Goal: Information Seeking & Learning: Check status

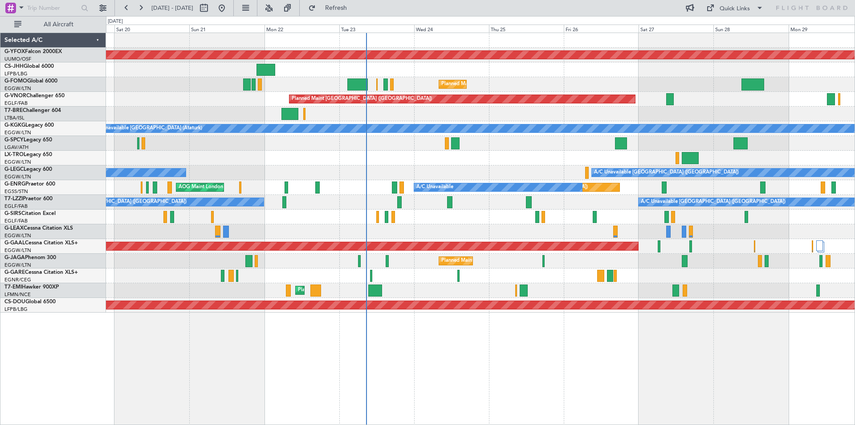
click at [550, 280] on div at bounding box center [480, 275] width 749 height 15
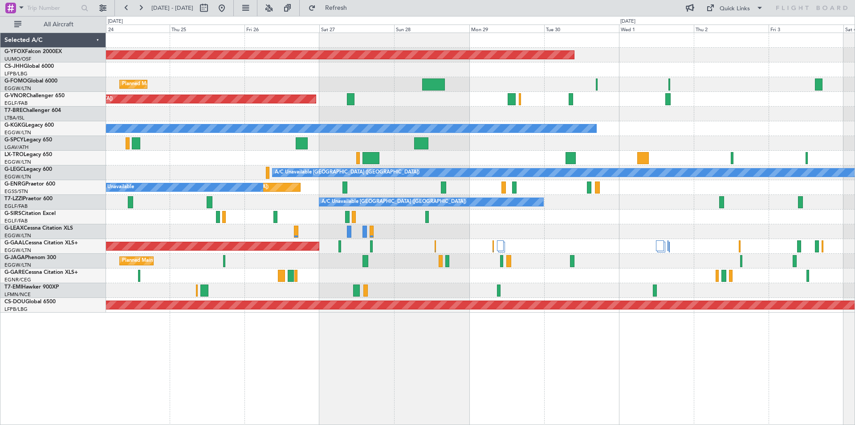
click at [223, 178] on div "A/C Unavailable [GEOGRAPHIC_DATA] ([GEOGRAPHIC_DATA])" at bounding box center [480, 172] width 749 height 15
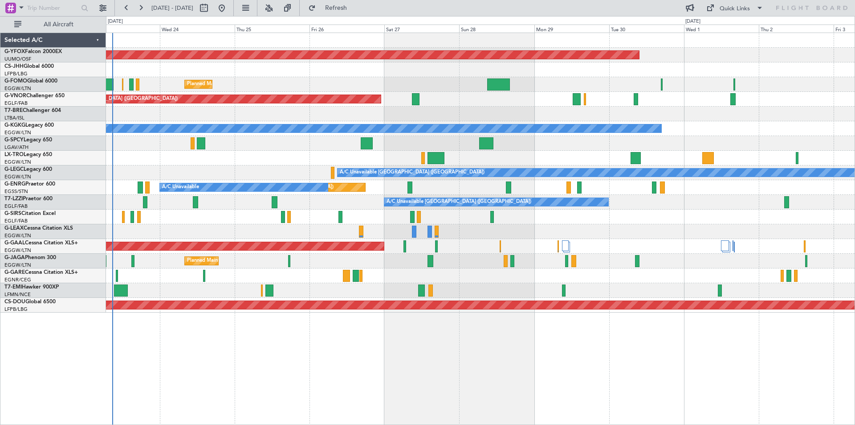
click at [733, 159] on div at bounding box center [480, 158] width 749 height 15
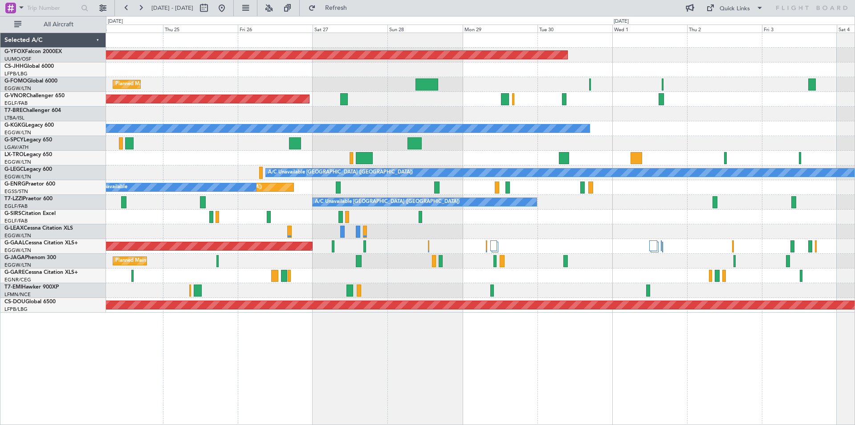
click at [567, 208] on div "A/C Unavailable [GEOGRAPHIC_DATA] ([GEOGRAPHIC_DATA]) A/C Unavailable [GEOGRAPH…" at bounding box center [480, 202] width 749 height 15
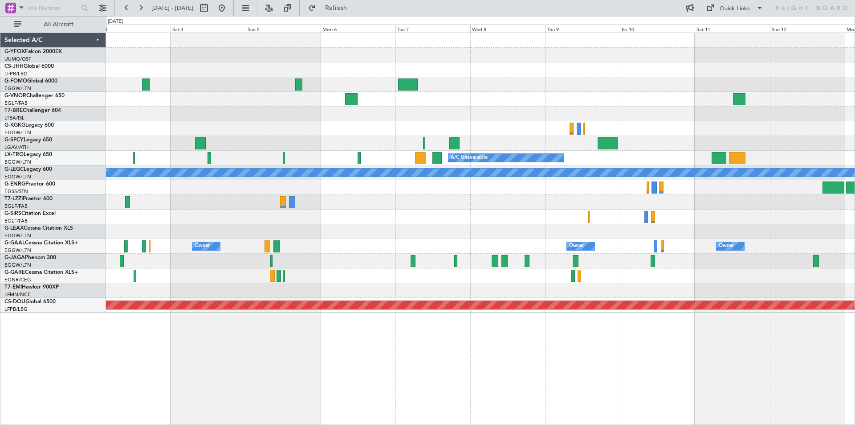
click at [0, 141] on html "[DATE] - [DATE] Refresh Quick Links All Aircraft A/C Unavailable [GEOGRAPHIC_DA…" at bounding box center [427, 212] width 855 height 425
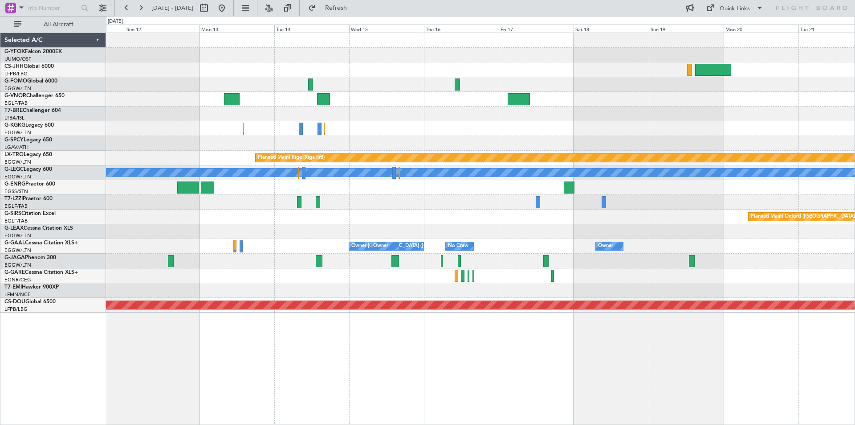
click at [497, 120] on div at bounding box center [480, 113] width 749 height 15
click at [229, 6] on button at bounding box center [222, 8] width 14 height 14
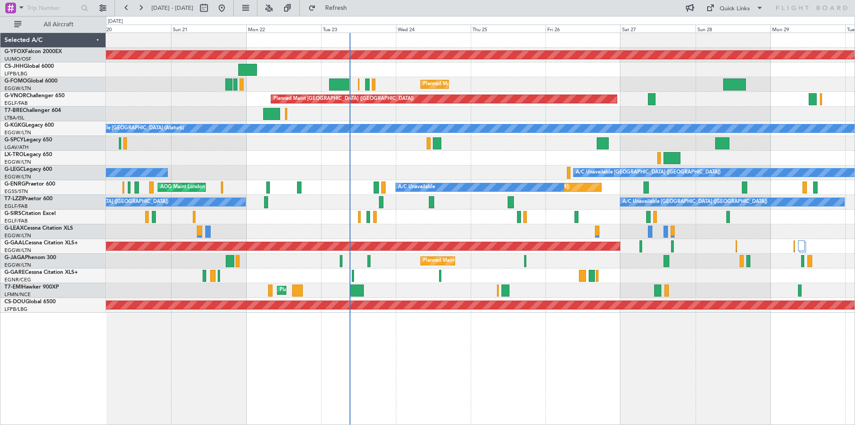
click at [435, 213] on div "Unplanned Maint [GEOGRAPHIC_DATA] ([GEOGRAPHIC_DATA])" at bounding box center [480, 216] width 749 height 15
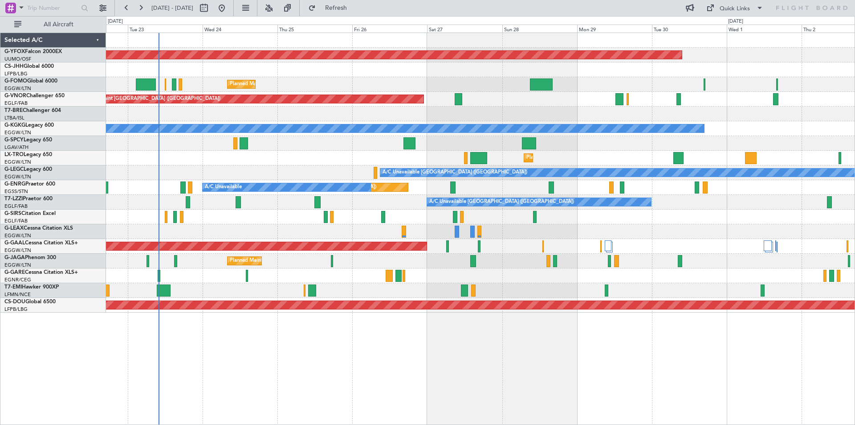
click at [432, 235] on div "AOG Maint Ostafyevo Planned Maint [GEOGRAPHIC_DATA] ([GEOGRAPHIC_DATA]) Planned…" at bounding box center [480, 172] width 749 height 279
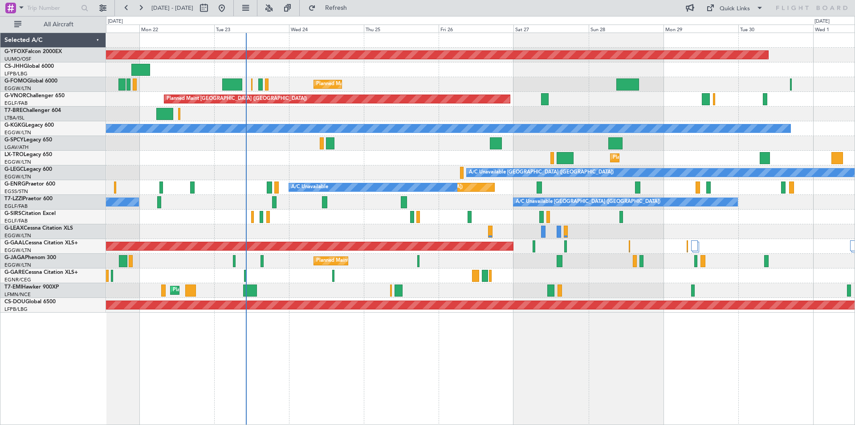
click at [384, 235] on div "AOG Maint Ostafyevo Owner Planned Maint [GEOGRAPHIC_DATA] ([GEOGRAPHIC_DATA]) P…" at bounding box center [480, 172] width 749 height 279
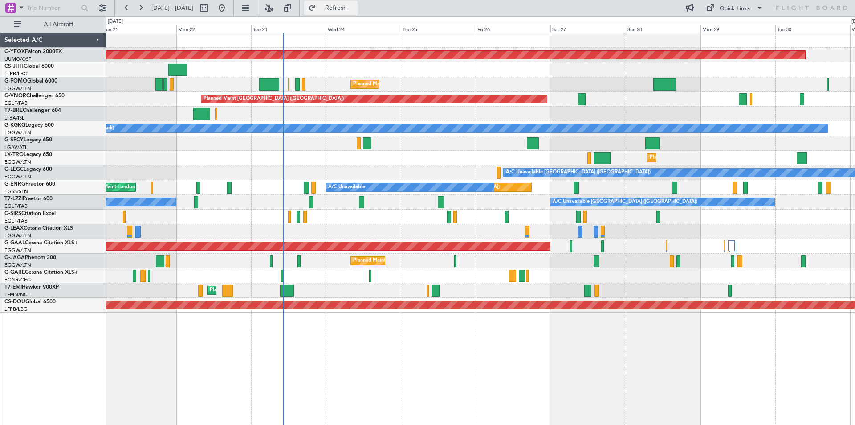
click at [353, 9] on span "Refresh" at bounding box center [336, 8] width 37 height 6
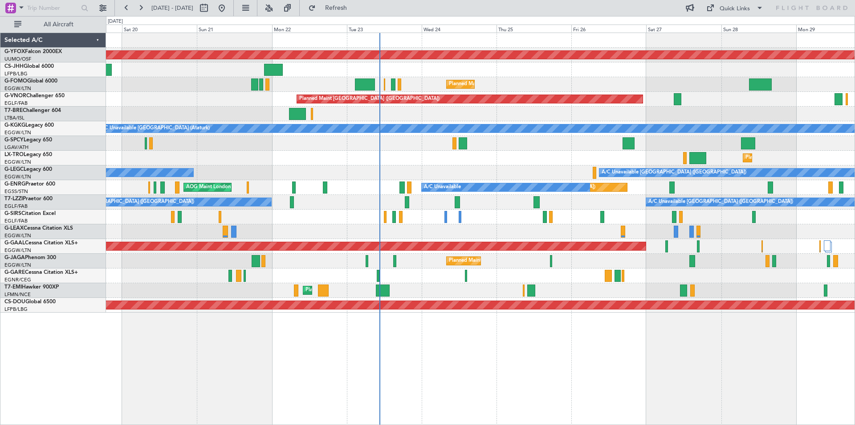
click at [364, 217] on div "AOG Maint Ostafyevo Planned Maint [GEOGRAPHIC_DATA] ([GEOGRAPHIC_DATA]) Owner P…" at bounding box center [480, 172] width 749 height 279
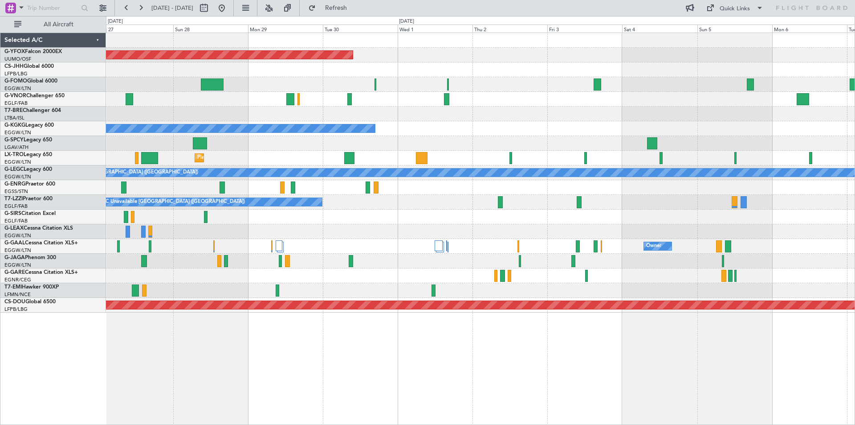
click at [113, 140] on div "AOG Maint Ostafyevo Planned Maint [GEOGRAPHIC_DATA] ([GEOGRAPHIC_DATA]) Planned…" at bounding box center [480, 172] width 749 height 279
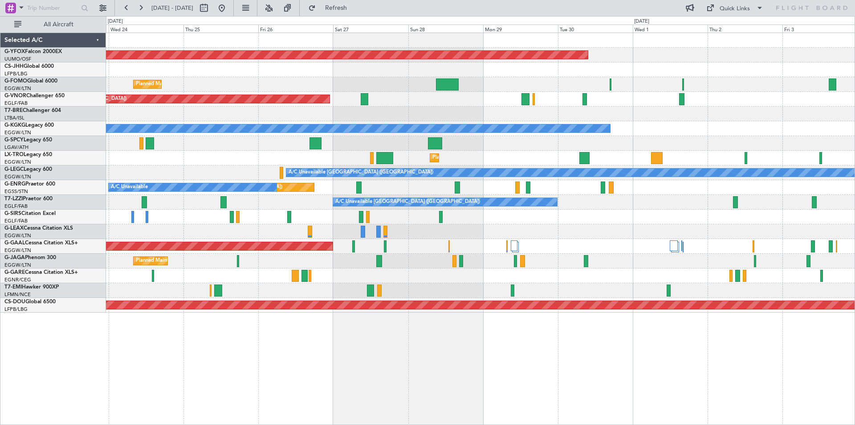
click at [607, 220] on div at bounding box center [480, 216] width 749 height 15
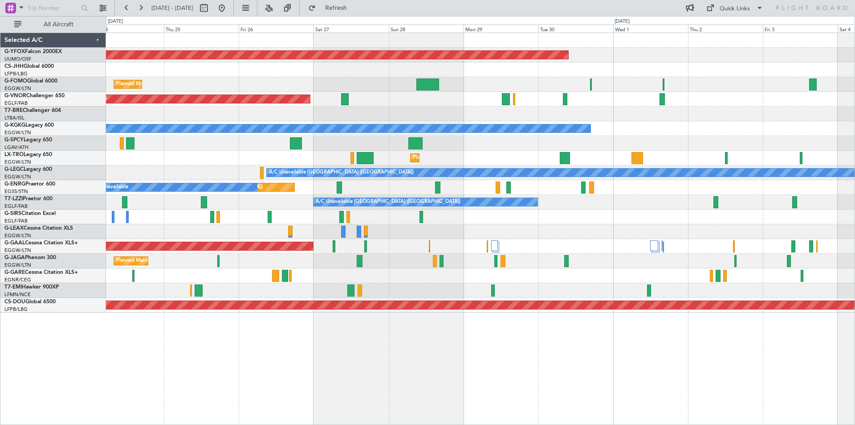
click at [200, 68] on div "AOG Maint Ostafyevo Planned Maint [GEOGRAPHIC_DATA] ([GEOGRAPHIC_DATA]) Planned…" at bounding box center [480, 172] width 749 height 279
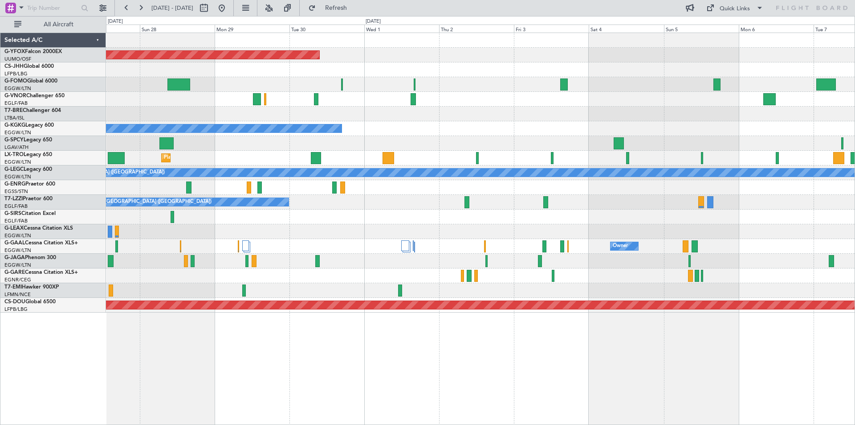
click at [746, 110] on div "AOG Maint Ostafyevo Planned Maint [GEOGRAPHIC_DATA] ([GEOGRAPHIC_DATA]) A/C Una…" at bounding box center [480, 172] width 749 height 279
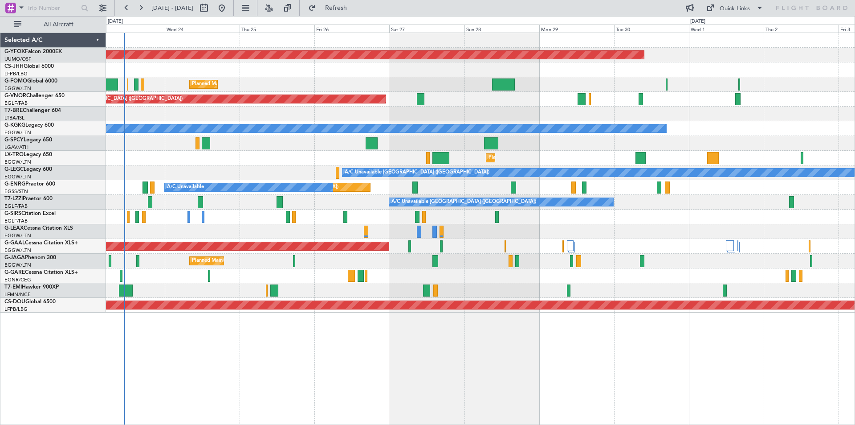
click at [777, 210] on div "AOG Maint Ostafyevo Planned Maint [GEOGRAPHIC_DATA] ([GEOGRAPHIC_DATA]) Planned…" at bounding box center [480, 172] width 749 height 279
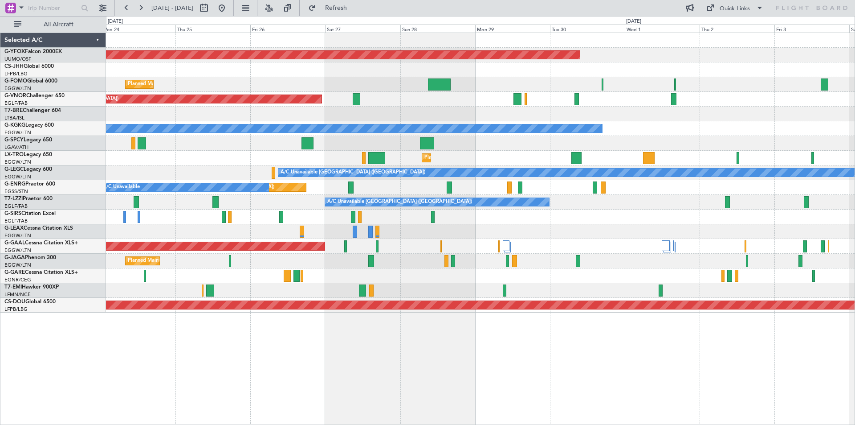
click at [658, 277] on div at bounding box center [480, 275] width 749 height 15
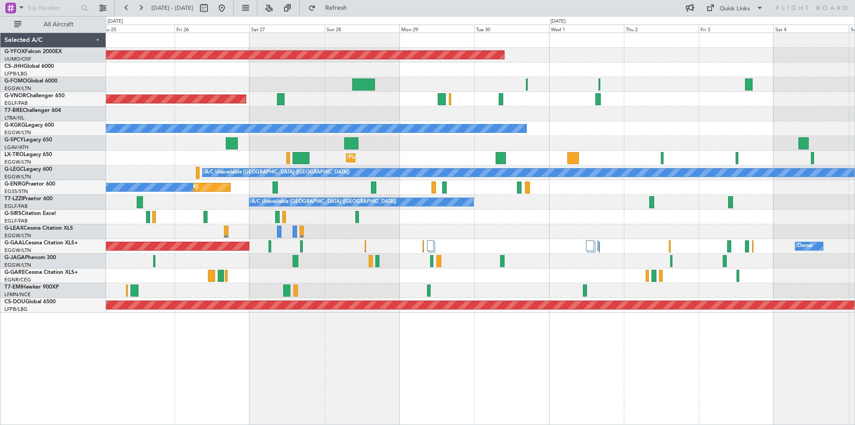
click at [482, 195] on div "AOG Maint Ostafyevo Planned Maint [GEOGRAPHIC_DATA] ([GEOGRAPHIC_DATA]) Planned…" at bounding box center [480, 172] width 749 height 279
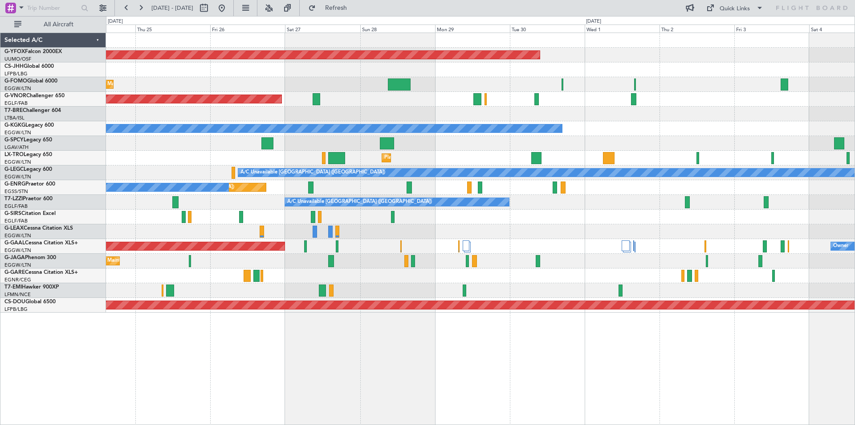
click at [509, 230] on div at bounding box center [480, 231] width 749 height 15
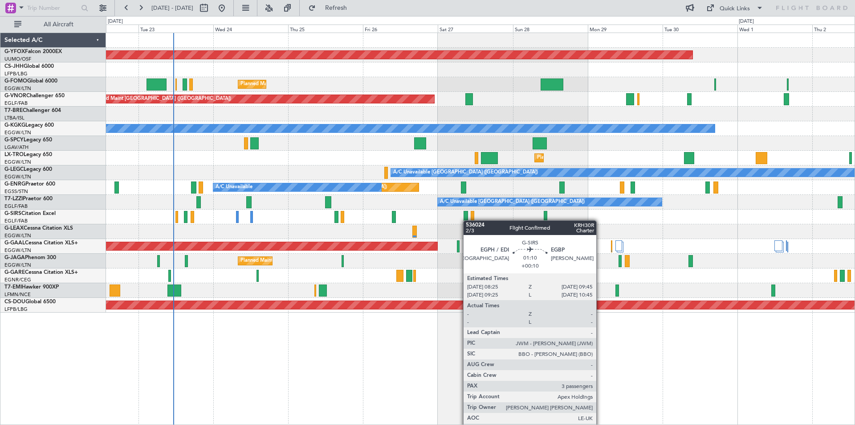
click at [468, 220] on div at bounding box center [480, 216] width 749 height 15
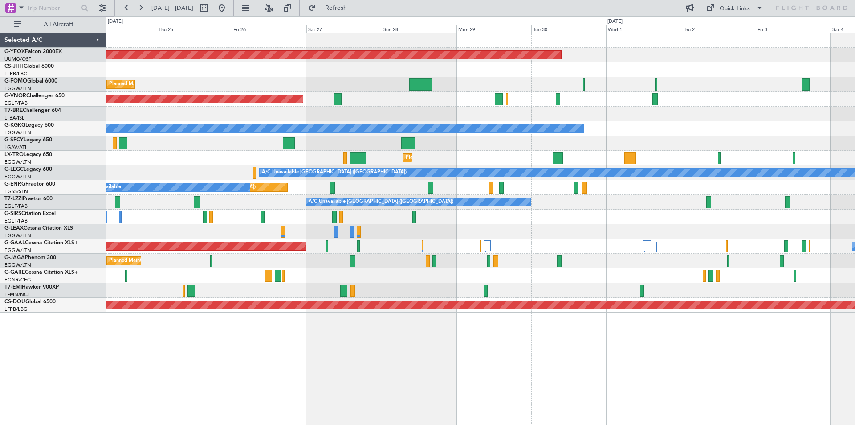
click at [407, 255] on div "Planned Maint [GEOGRAPHIC_DATA] ([GEOGRAPHIC_DATA])" at bounding box center [480, 260] width 749 height 15
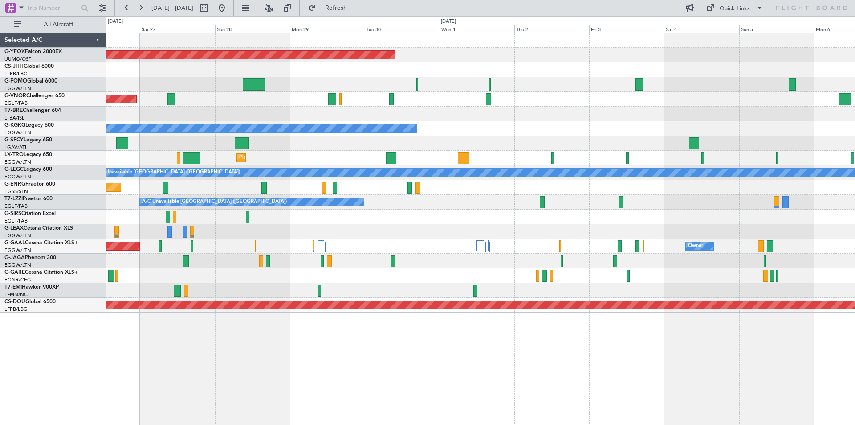
click at [513, 233] on div at bounding box center [480, 231] width 749 height 15
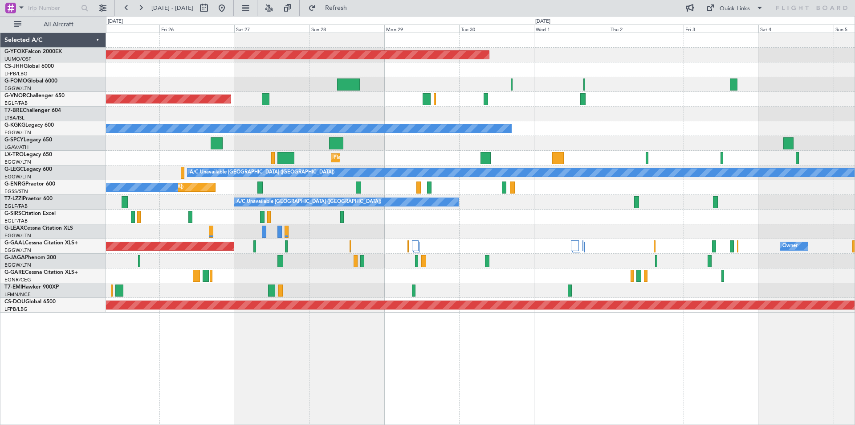
click at [519, 133] on div "A/C Unavailable [GEOGRAPHIC_DATA] (Ataturk)" at bounding box center [480, 128] width 749 height 15
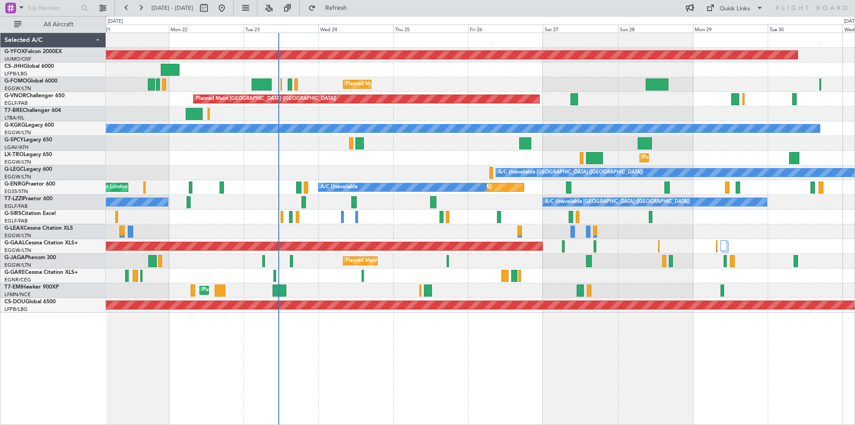
click at [855, 120] on html "[DATE] - [DATE] Refresh Quick Links All Aircraft AOG Maint Ostafyevo Planned Ma…" at bounding box center [427, 212] width 855 height 425
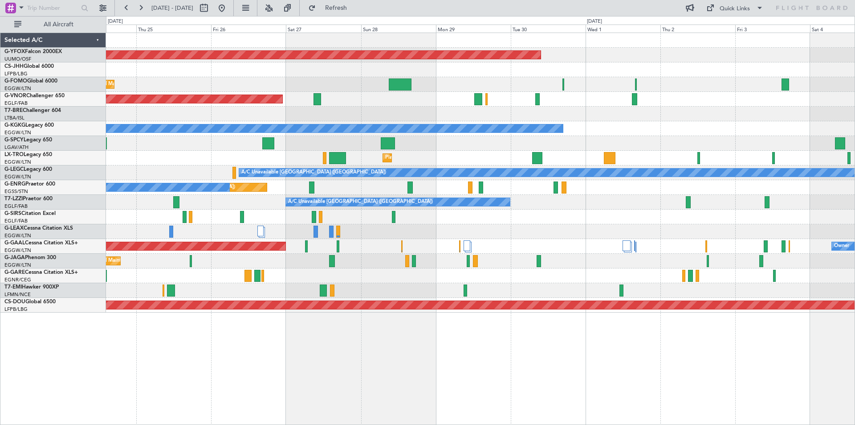
click at [221, 116] on div at bounding box center [480, 113] width 749 height 15
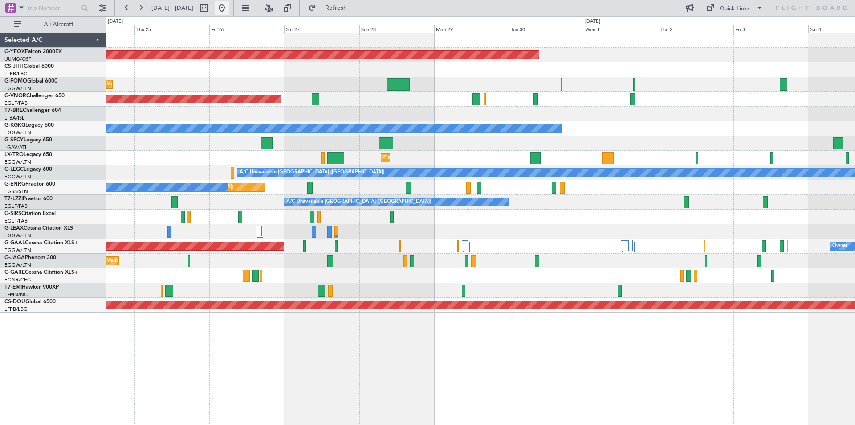
click at [229, 10] on button at bounding box center [222, 8] width 14 height 14
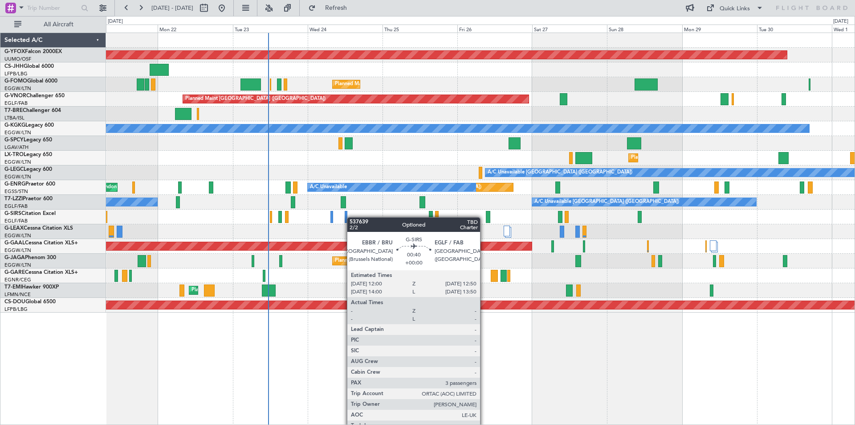
click at [271, 216] on div "AOG Maint Ostafyevo Owner Planned Maint London (Luton) Planned Maint London (Fa…" at bounding box center [480, 172] width 749 height 279
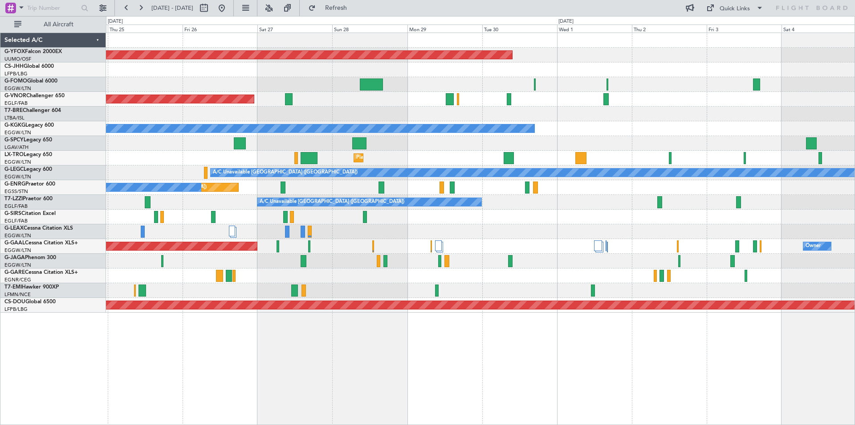
click at [534, 212] on div at bounding box center [480, 216] width 749 height 15
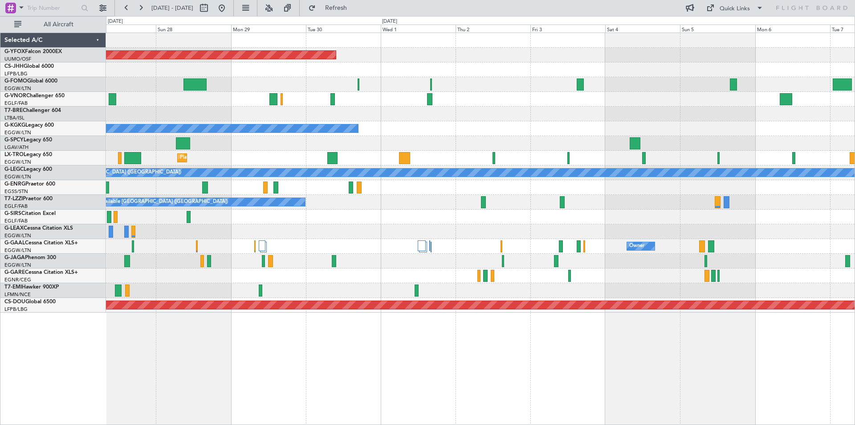
click at [386, 227] on div at bounding box center [480, 231] width 749 height 15
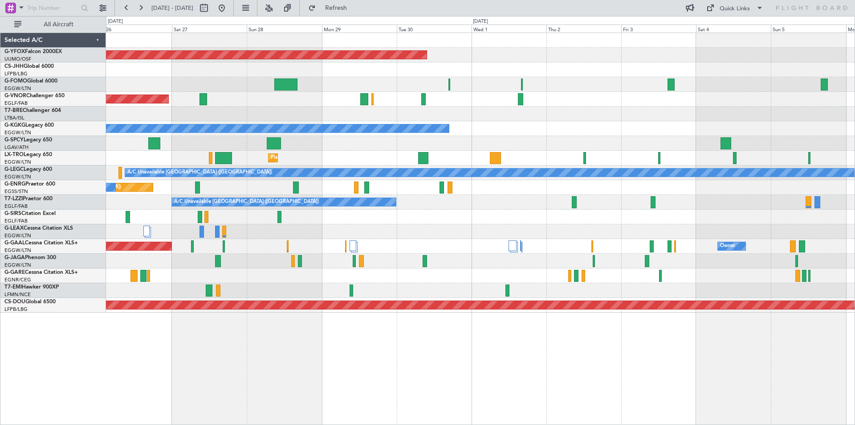
click at [408, 230] on div at bounding box center [480, 231] width 749 height 15
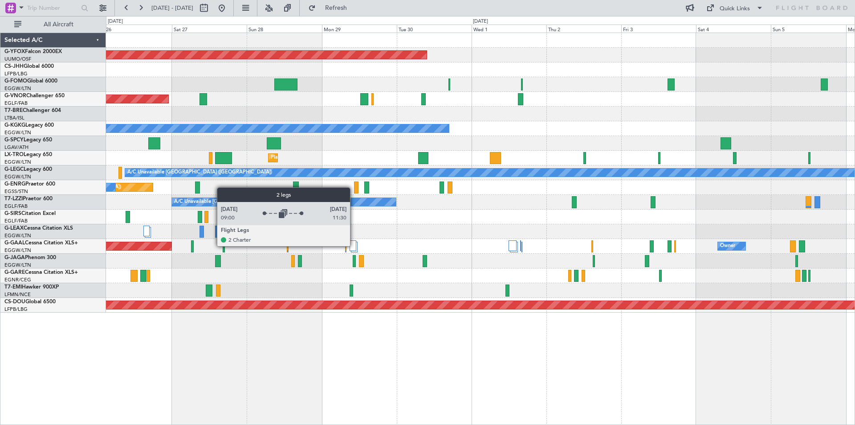
click at [354, 245] on div at bounding box center [353, 245] width 7 height 11
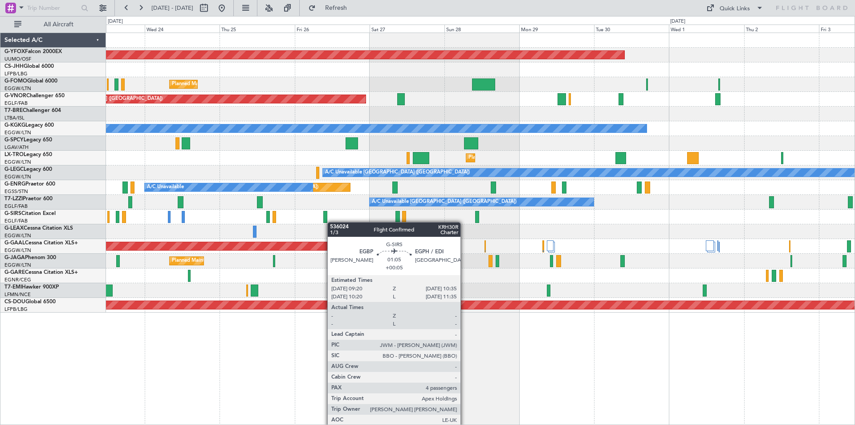
click at [326, 221] on div at bounding box center [480, 216] width 749 height 15
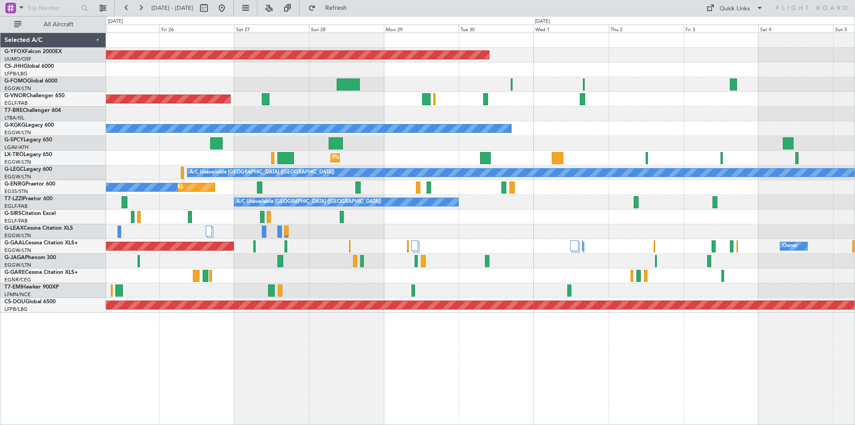
click at [575, 257] on div "Planned Maint [GEOGRAPHIC_DATA] ([GEOGRAPHIC_DATA])" at bounding box center [480, 260] width 749 height 15
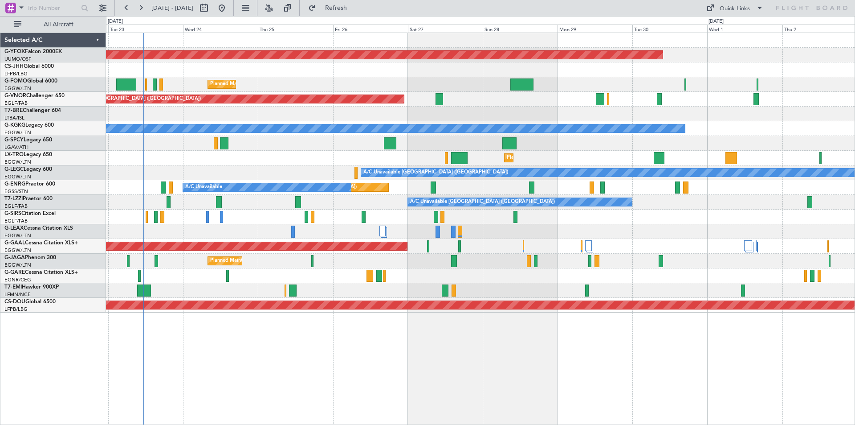
click at [584, 188] on div "Unplanned Maint [GEOGRAPHIC_DATA] ([GEOGRAPHIC_DATA]) A/C Unavailable AOG Maint…" at bounding box center [480, 187] width 749 height 15
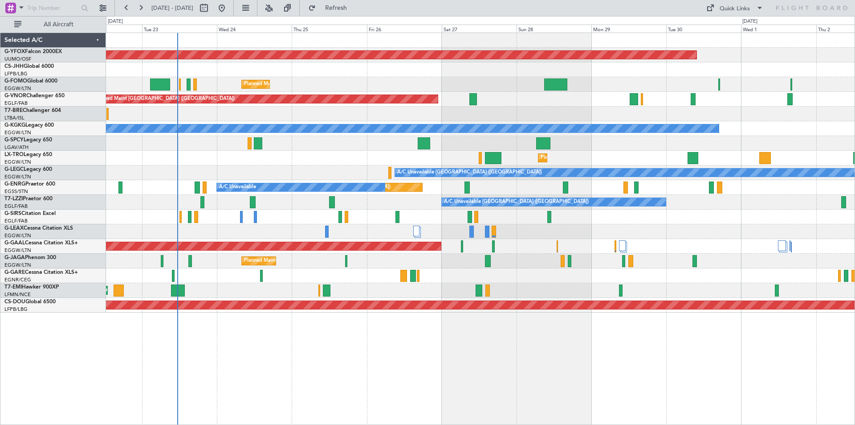
click at [340, 160] on div "AOG Maint Ostafyevo Planned Maint [GEOGRAPHIC_DATA] ([GEOGRAPHIC_DATA]) Planned…" at bounding box center [480, 172] width 749 height 279
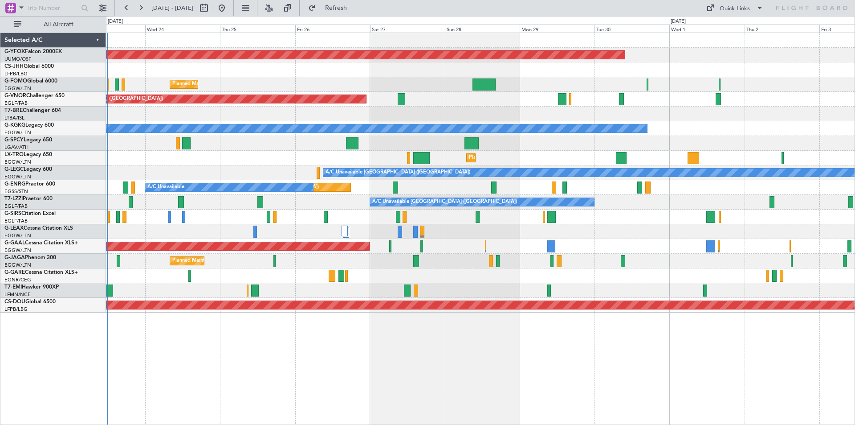
click at [642, 225] on div "AOG Maint Ostafyevo Planned Maint [GEOGRAPHIC_DATA] ([GEOGRAPHIC_DATA]) Planned…" at bounding box center [480, 172] width 749 height 279
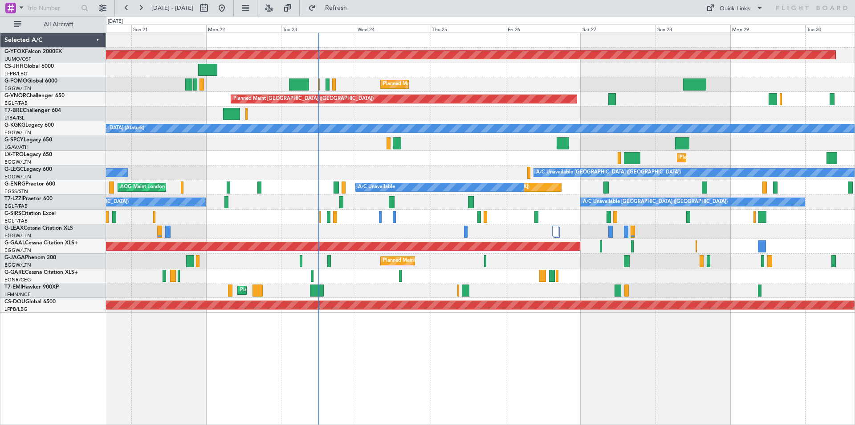
click at [501, 154] on div "Planned Maint [GEOGRAPHIC_DATA] ([GEOGRAPHIC_DATA])" at bounding box center [480, 158] width 749 height 15
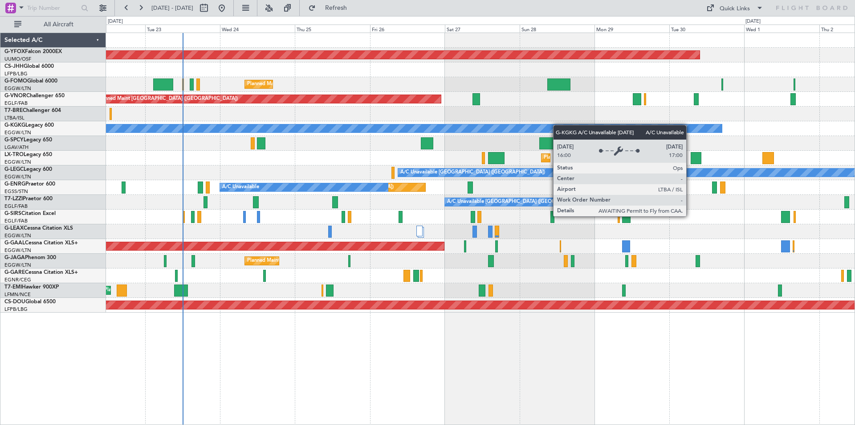
click at [439, 126] on div "A/C Unavailable [GEOGRAPHIC_DATA] (Ataturk)" at bounding box center [480, 128] width 749 height 15
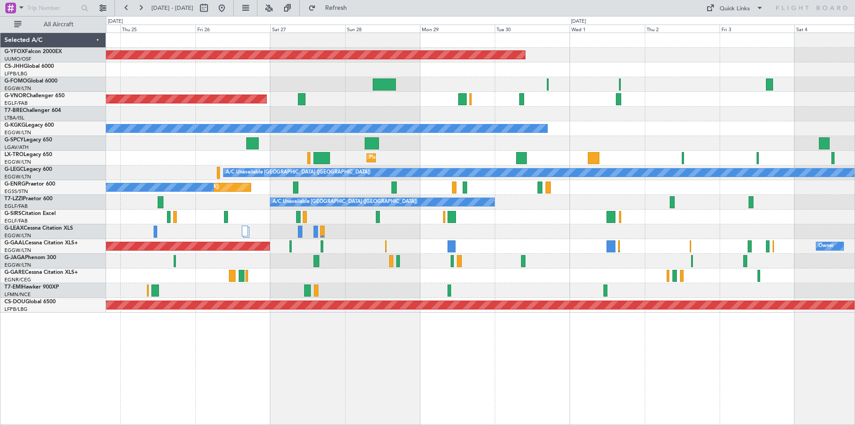
click at [558, 240] on div "Planned Maint Dusseldorf Owner" at bounding box center [480, 246] width 749 height 15
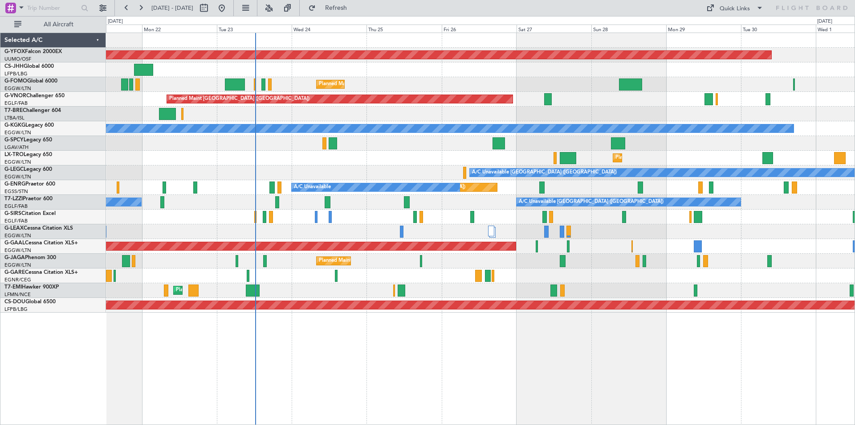
click at [617, 152] on div "Planned Maint [GEOGRAPHIC_DATA] ([GEOGRAPHIC_DATA])" at bounding box center [480, 158] width 749 height 15
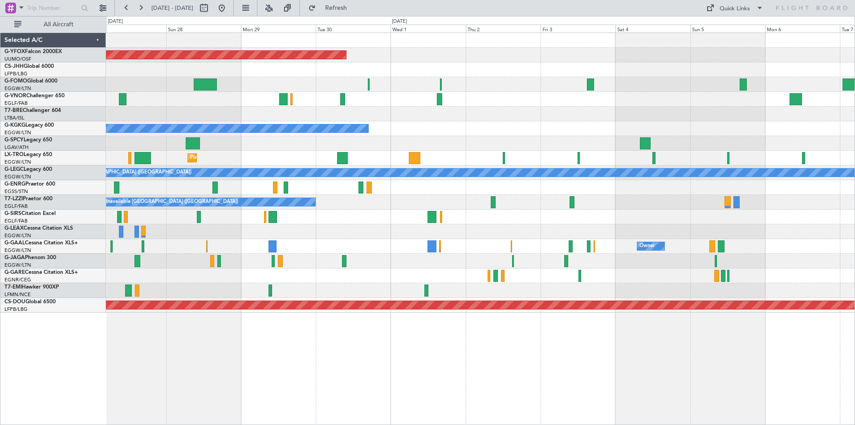
click at [10, 124] on div "AOG Maint Ostafyevo Planned Maint [GEOGRAPHIC_DATA] ([GEOGRAPHIC_DATA]) Planned…" at bounding box center [427, 220] width 855 height 408
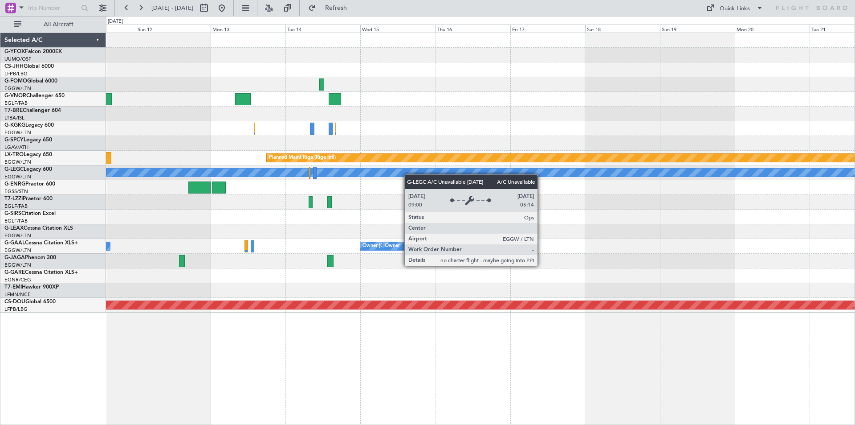
click at [235, 155] on div "Planned Maint Riga (Riga Intl) A/C Unavailable A/C Unavailable [GEOGRAPHIC_DATA…" at bounding box center [480, 172] width 749 height 279
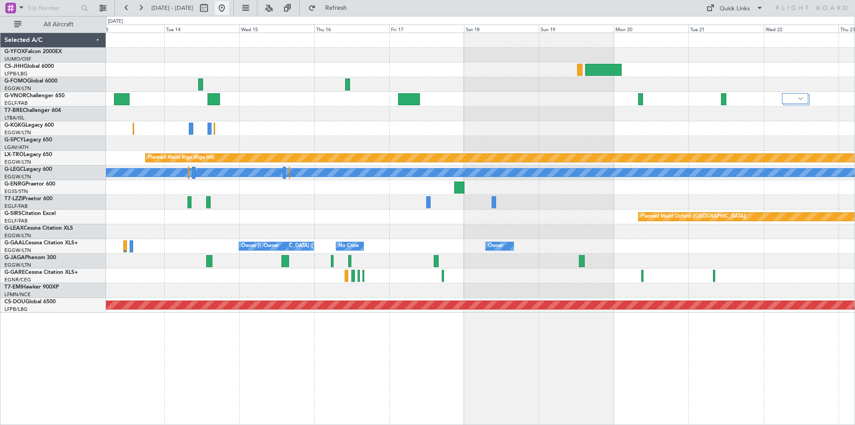
click at [229, 5] on button at bounding box center [222, 8] width 14 height 14
